Goal: Task Accomplishment & Management: Manage account settings

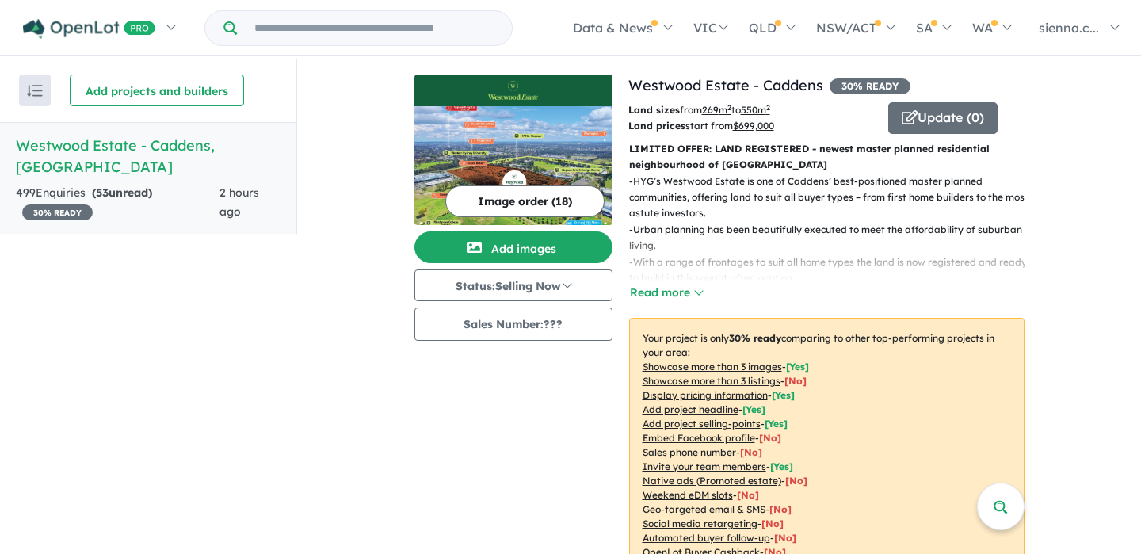
click at [99, 185] on span "53" at bounding box center [102, 192] width 13 height 14
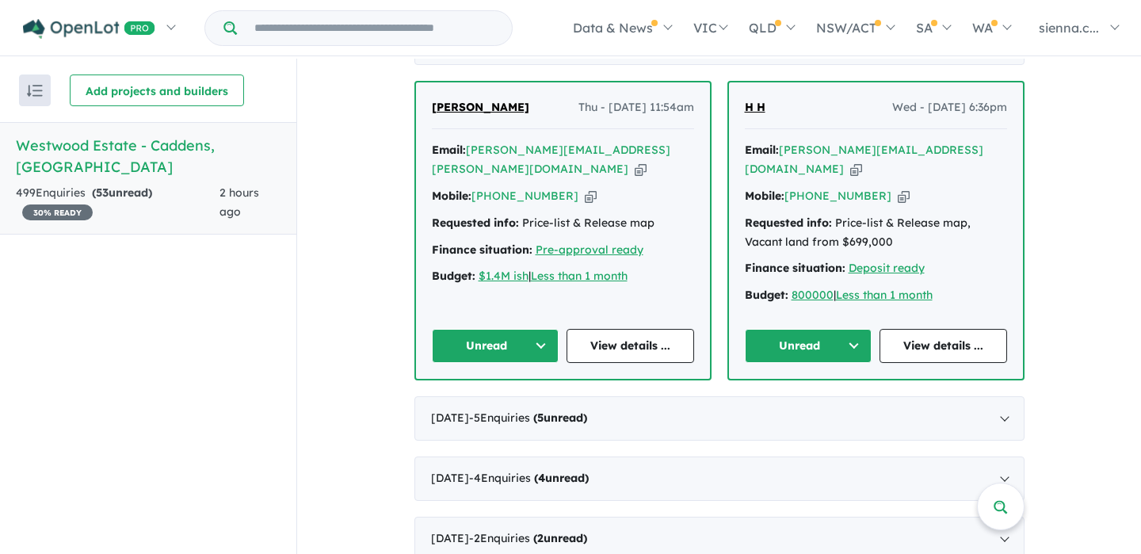
scroll to position [711, 0]
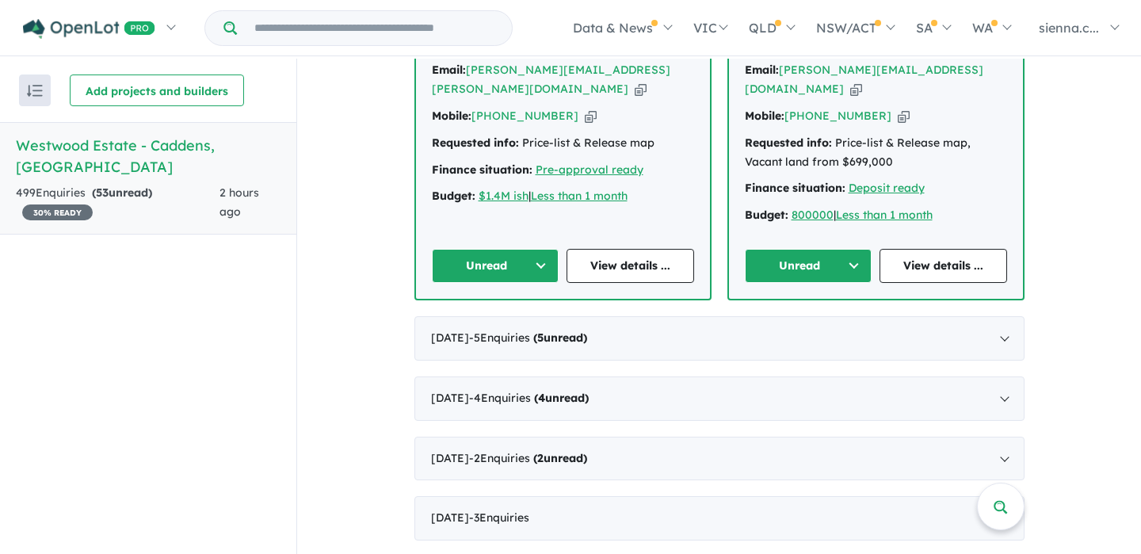
click at [534, 249] on button "Unread" at bounding box center [496, 266] width 128 height 34
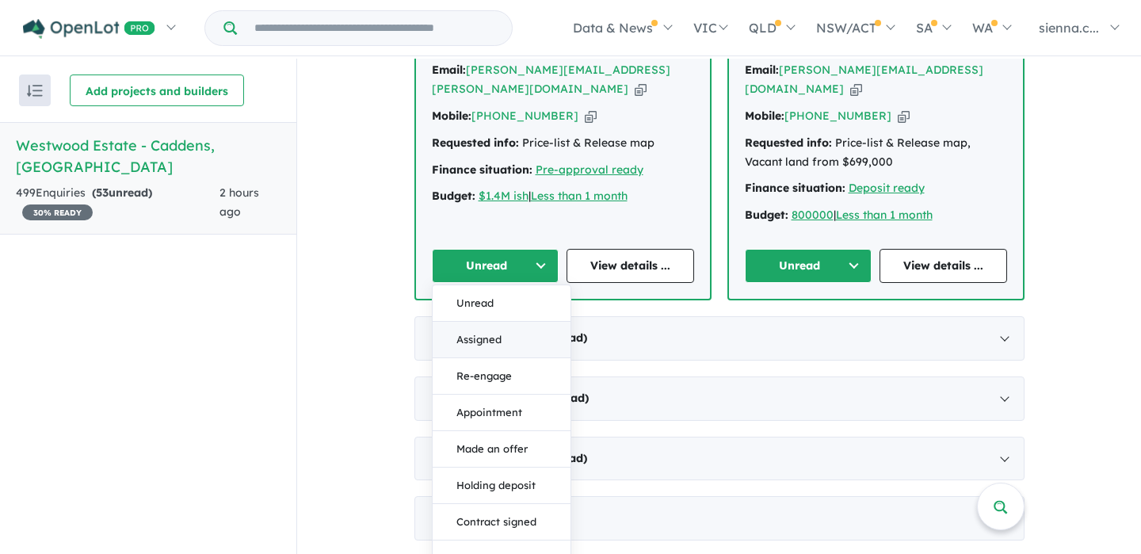
click at [517, 322] on button "Assigned" at bounding box center [502, 340] width 138 height 36
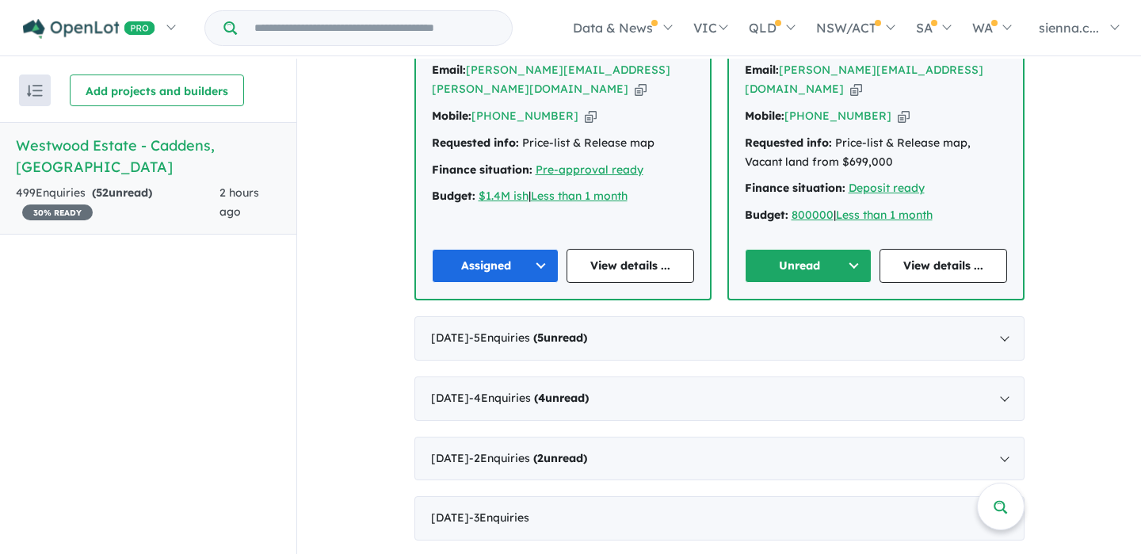
click at [843, 249] on button "Unread" at bounding box center [809, 266] width 128 height 34
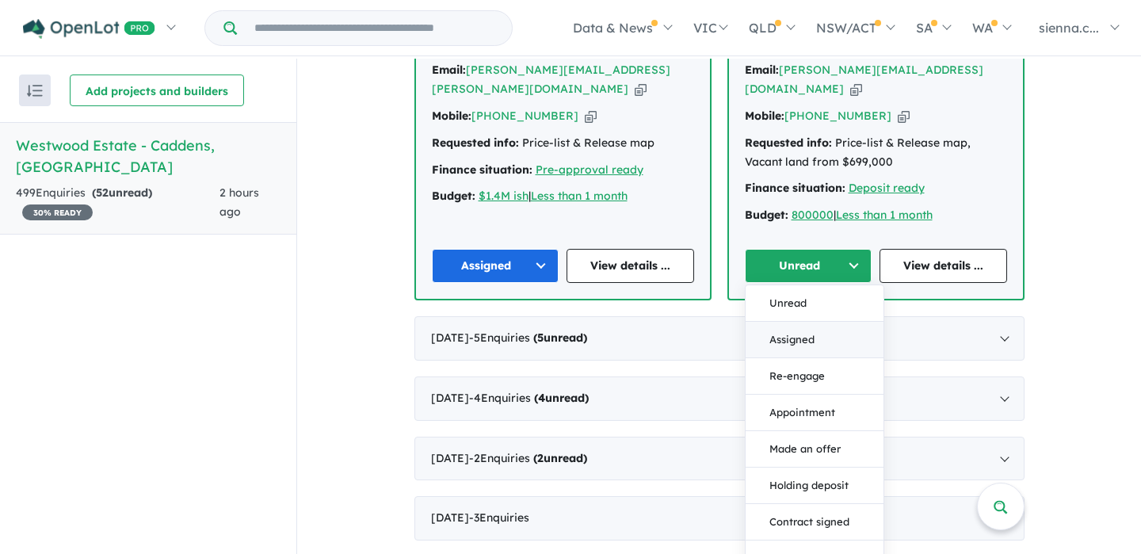
click at [822, 322] on button "Assigned" at bounding box center [814, 340] width 138 height 36
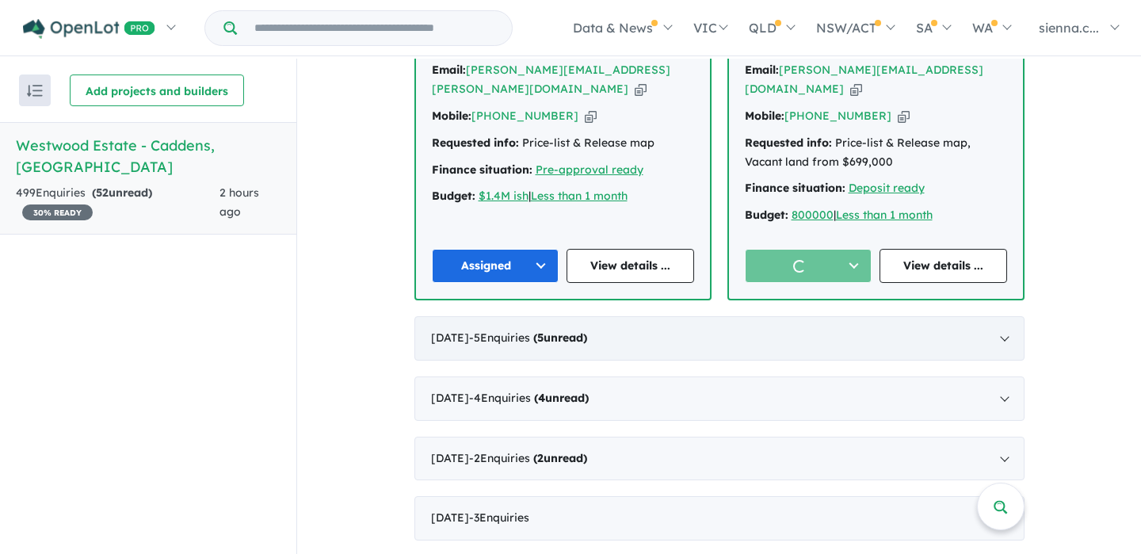
click at [676, 330] on div "[DATE] - 5 Enquir ies ( 5 unread)" at bounding box center [719, 338] width 610 height 44
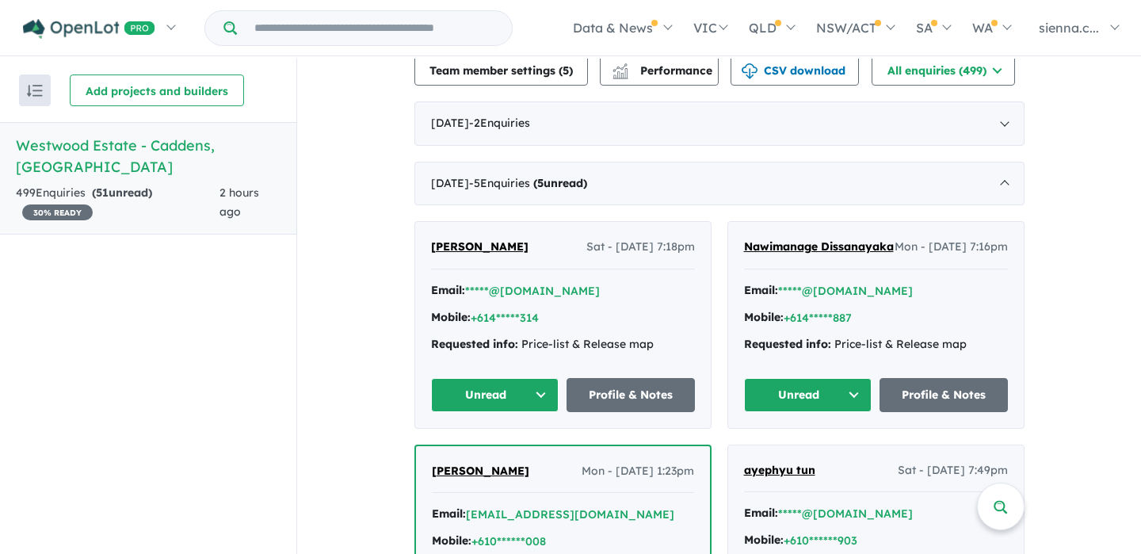
scroll to position [535, 0]
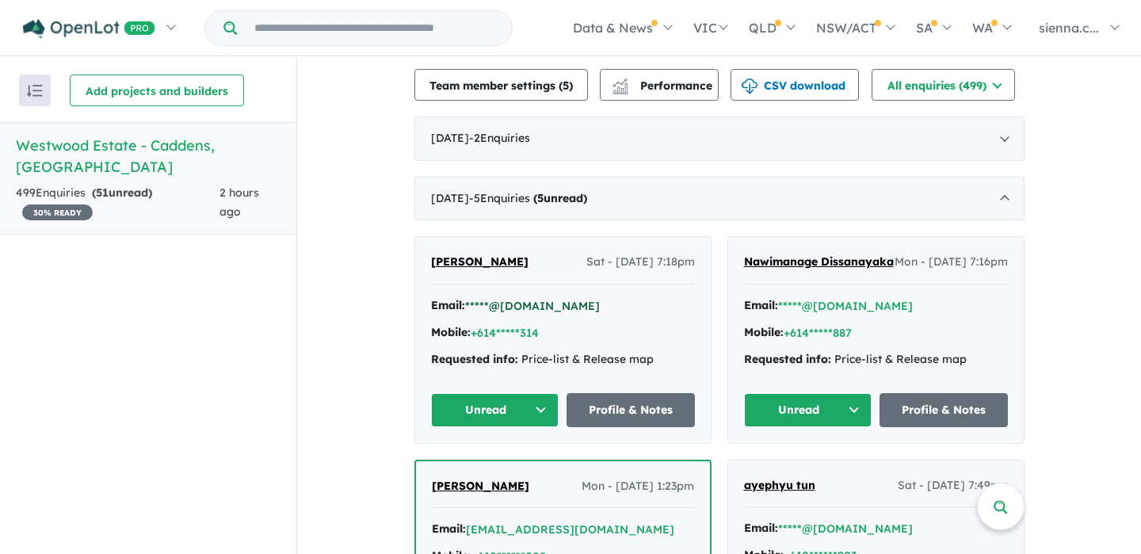
click at [535, 303] on button "*****@[DOMAIN_NAME]" at bounding box center [532, 306] width 135 height 17
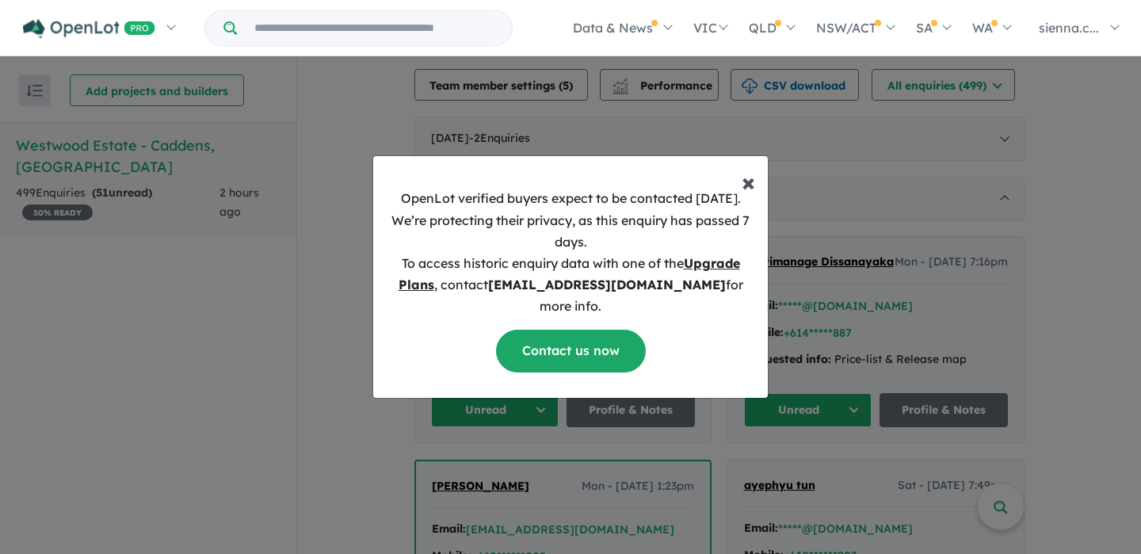
click at [742, 191] on span "×" at bounding box center [747, 182] width 13 height 32
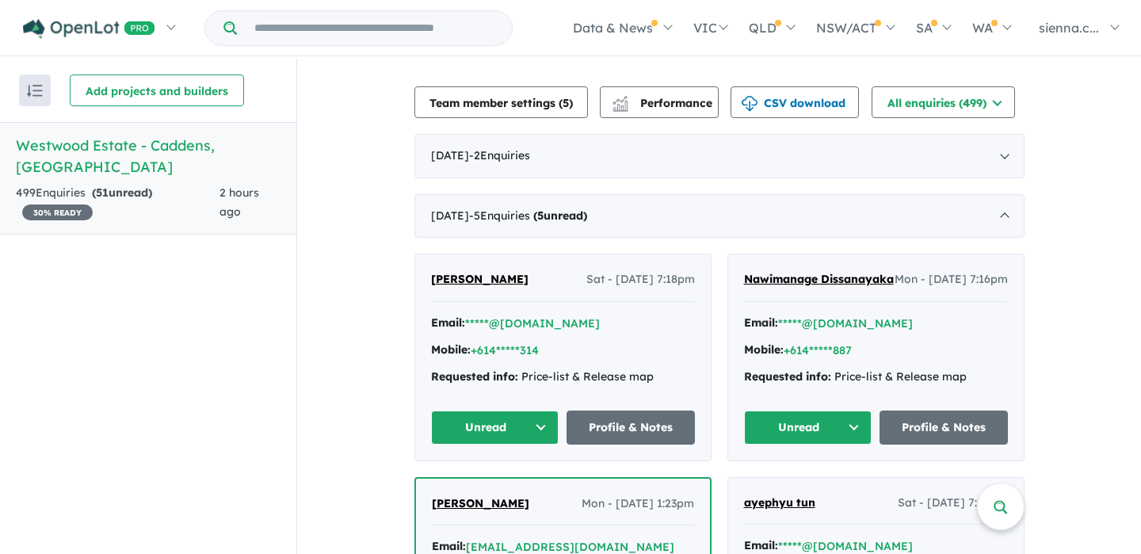
scroll to position [459, 0]
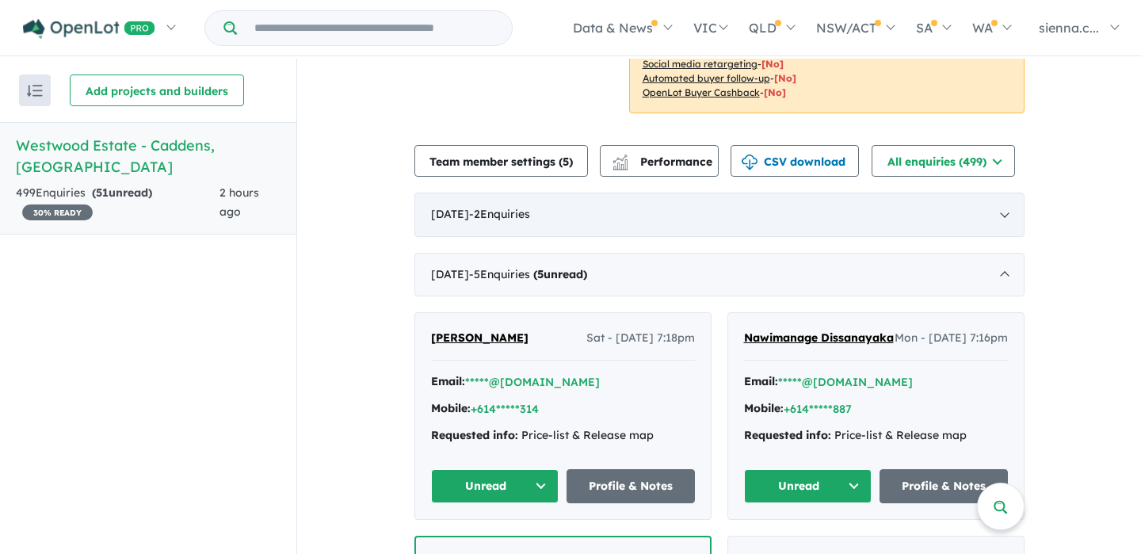
click at [687, 224] on div "[DATE] - 2 Enquir ies ( 0 unread)" at bounding box center [719, 214] width 610 height 44
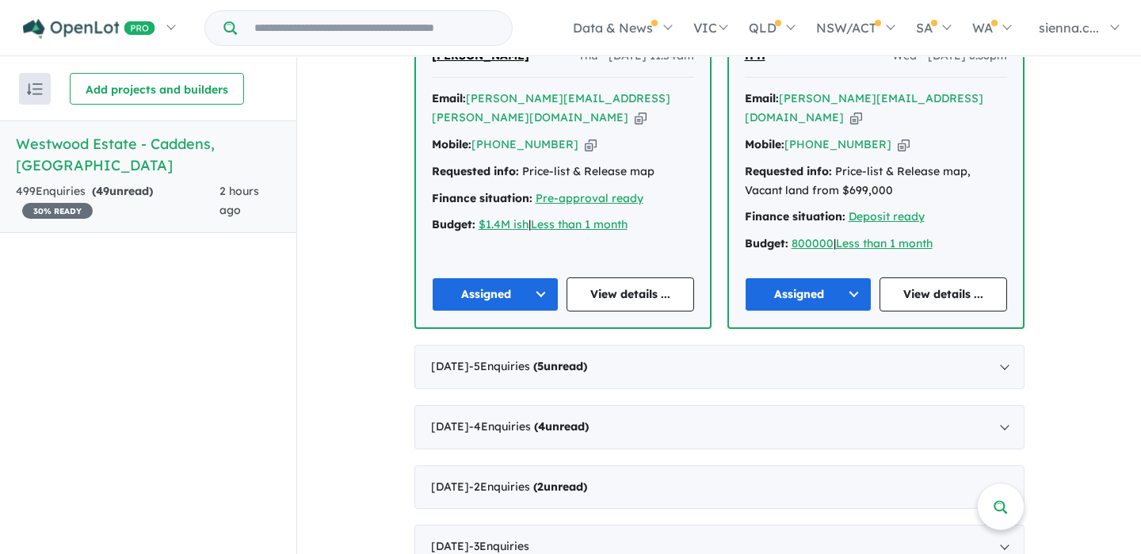
scroll to position [899, 0]
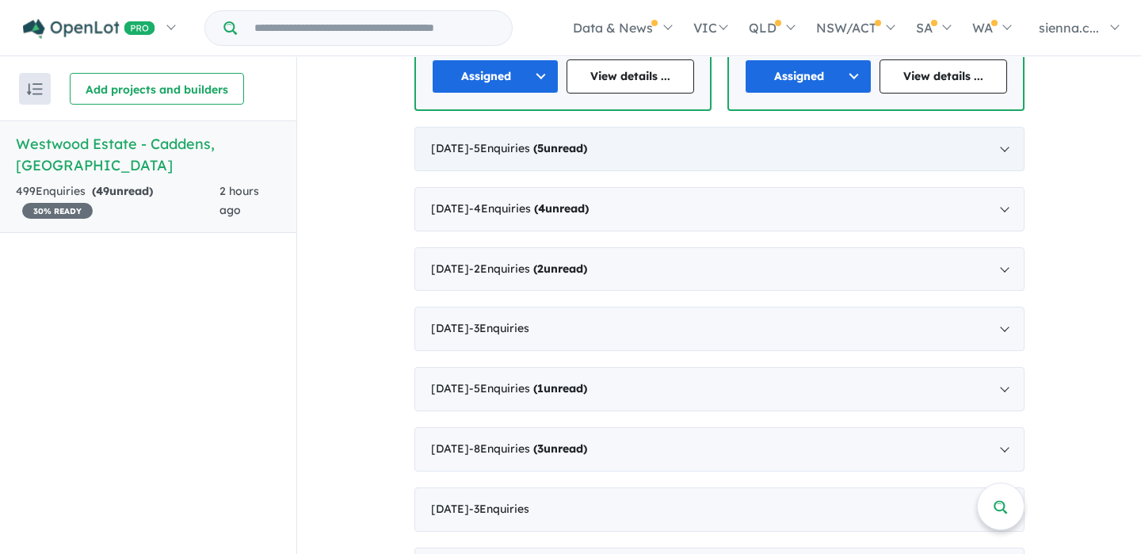
click at [678, 149] on div "[DATE] - 5 Enquir ies ( 5 unread)" at bounding box center [719, 149] width 610 height 44
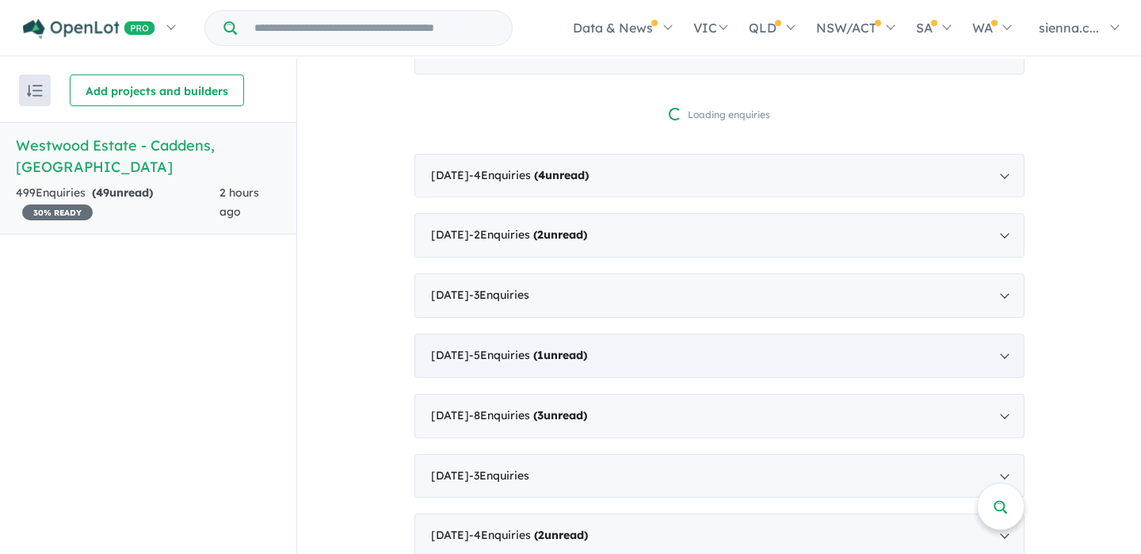
scroll to position [659, 0]
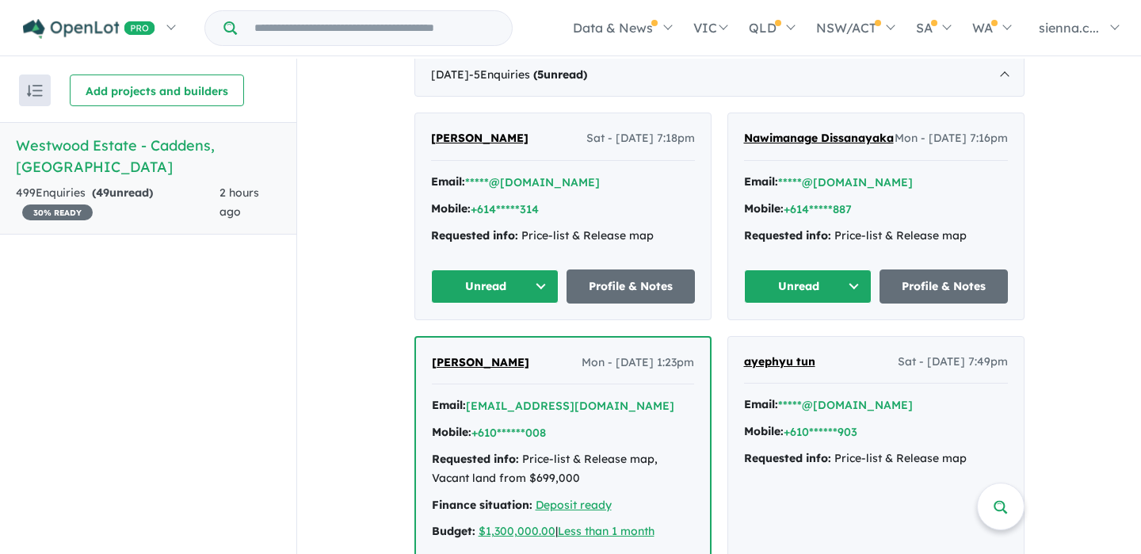
click at [495, 303] on button "Unread" at bounding box center [495, 286] width 128 height 34
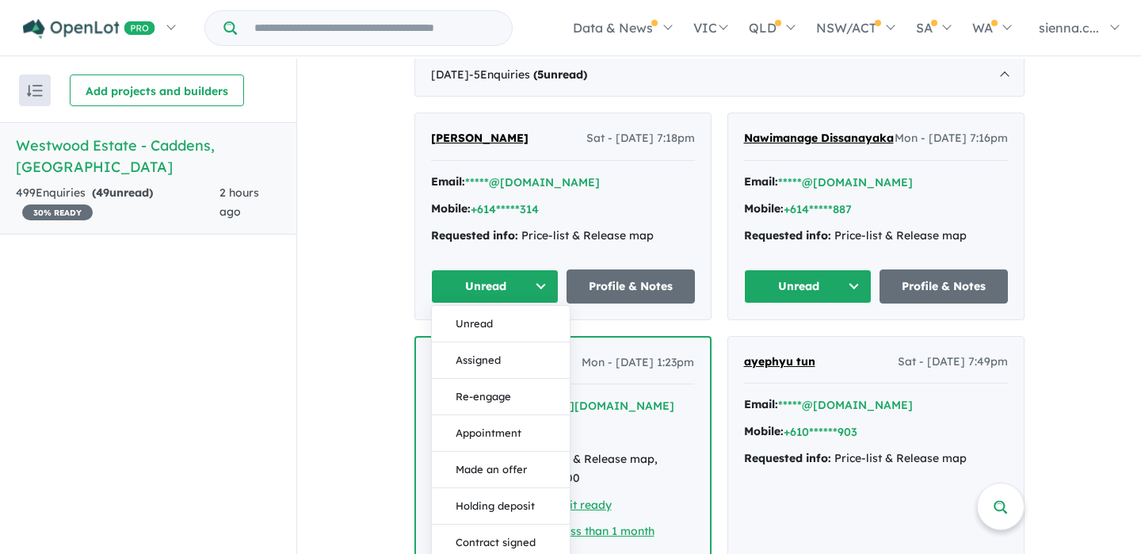
click at [564, 227] on div "Requested info: Price-list & Release map" at bounding box center [563, 236] width 264 height 19
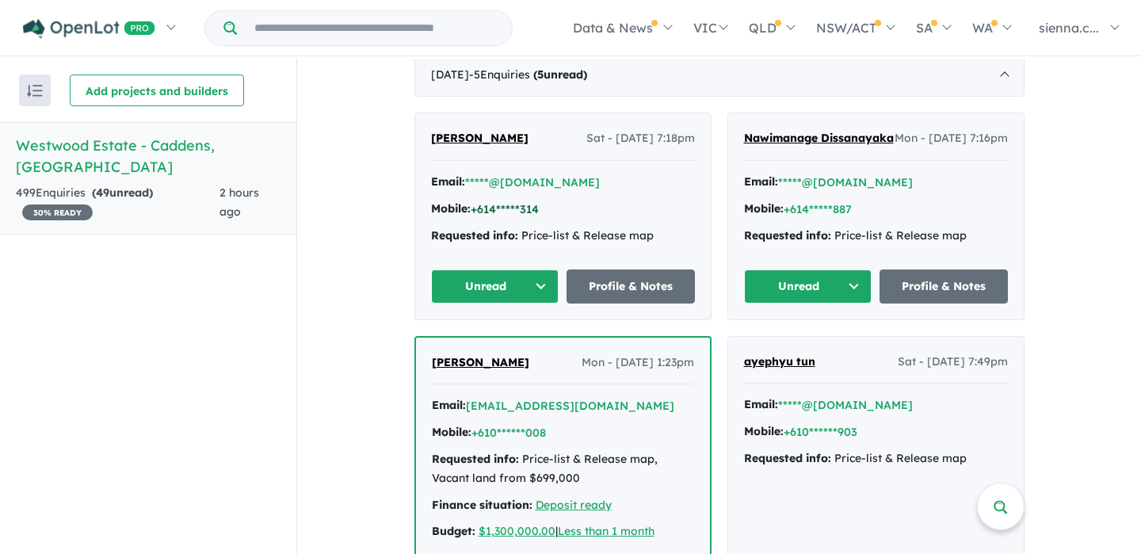
click at [509, 209] on button "+614*****314" at bounding box center [505, 209] width 68 height 17
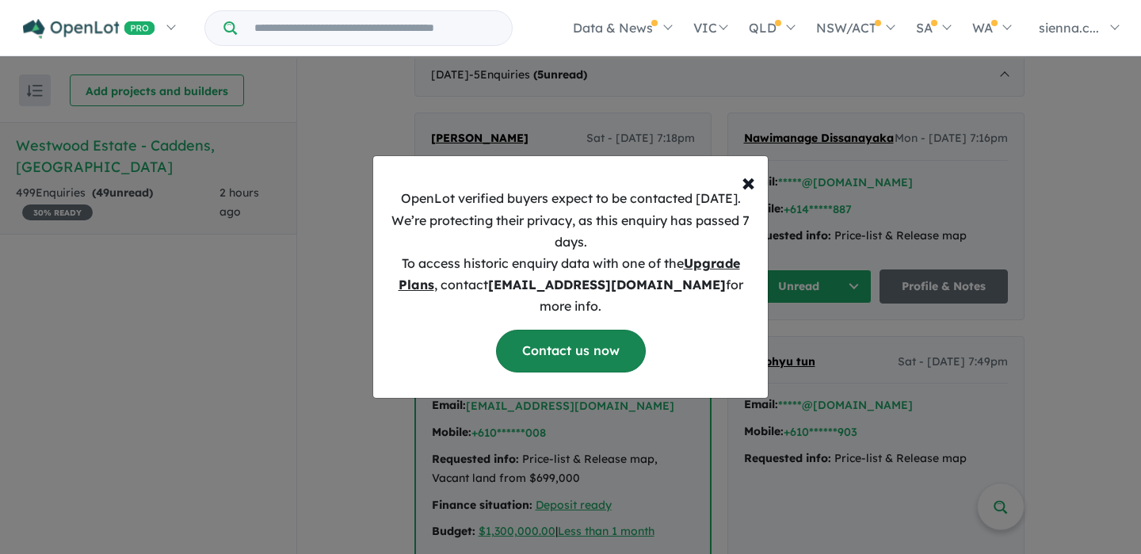
click at [598, 347] on link "Contact us now" at bounding box center [571, 351] width 150 height 42
